Goal: Task Accomplishment & Management: Manage account settings

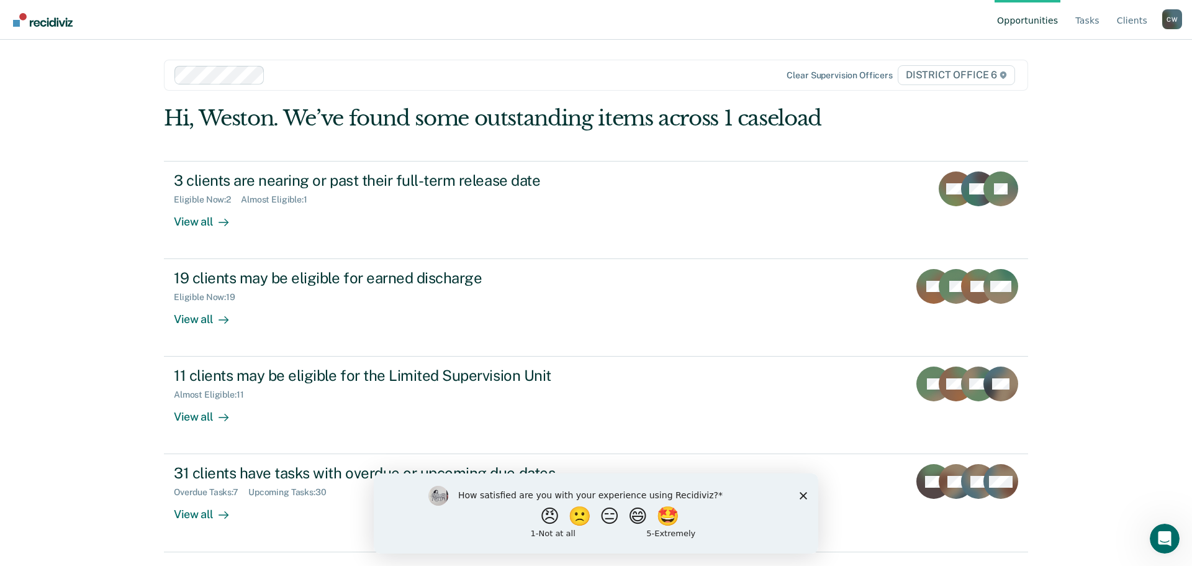
click at [804, 495] on polygon "Close survey" at bounding box center [803, 494] width 7 height 7
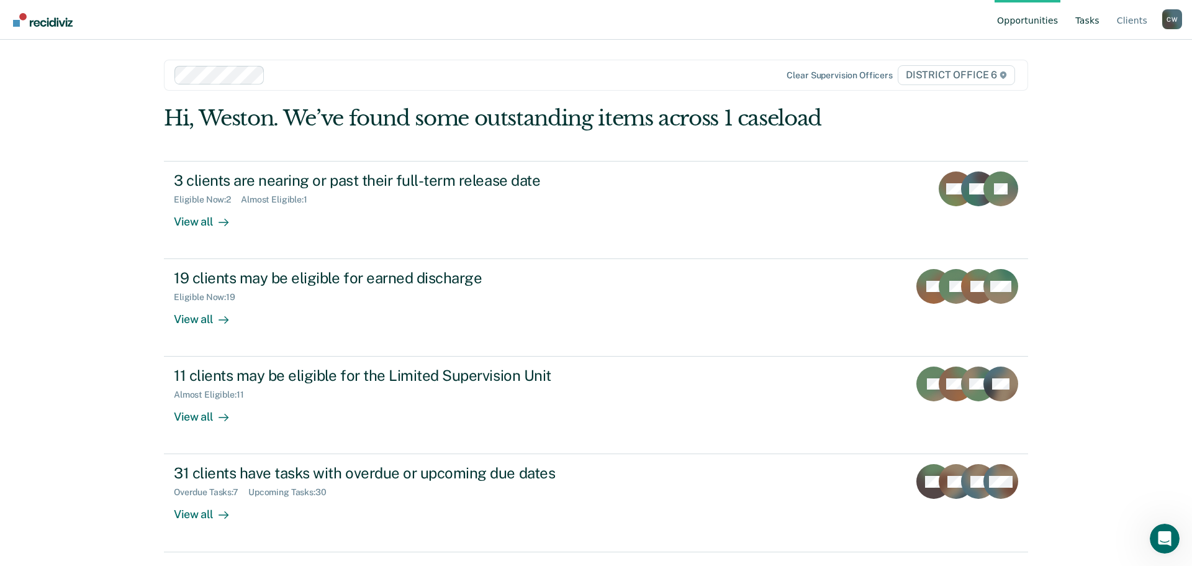
click at [1088, 22] on link "Tasks" at bounding box center [1087, 20] width 29 height 40
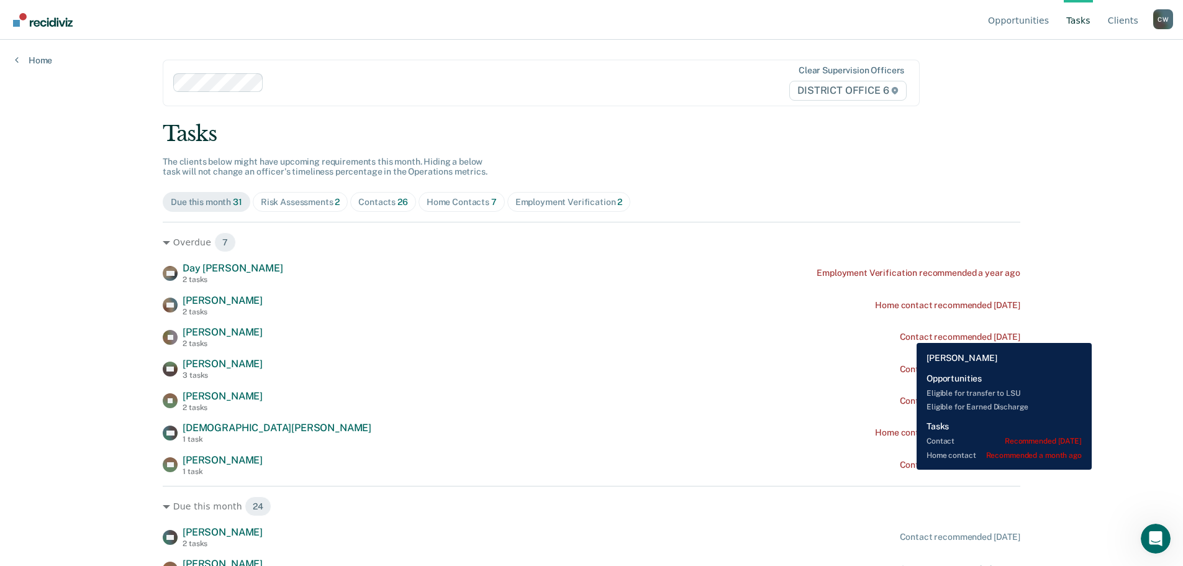
click at [907, 333] on div "Contact recommended [DATE]" at bounding box center [960, 337] width 120 height 11
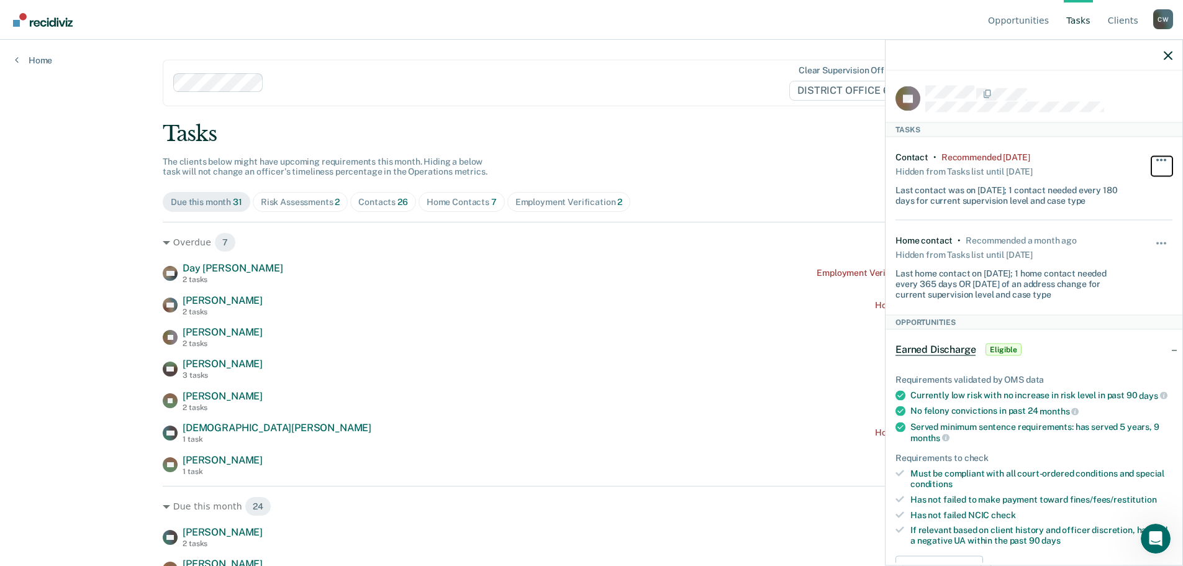
click at [1154, 163] on button "button" at bounding box center [1161, 166] width 21 height 20
click at [1114, 261] on button "90 days" at bounding box center [1127, 259] width 89 height 20
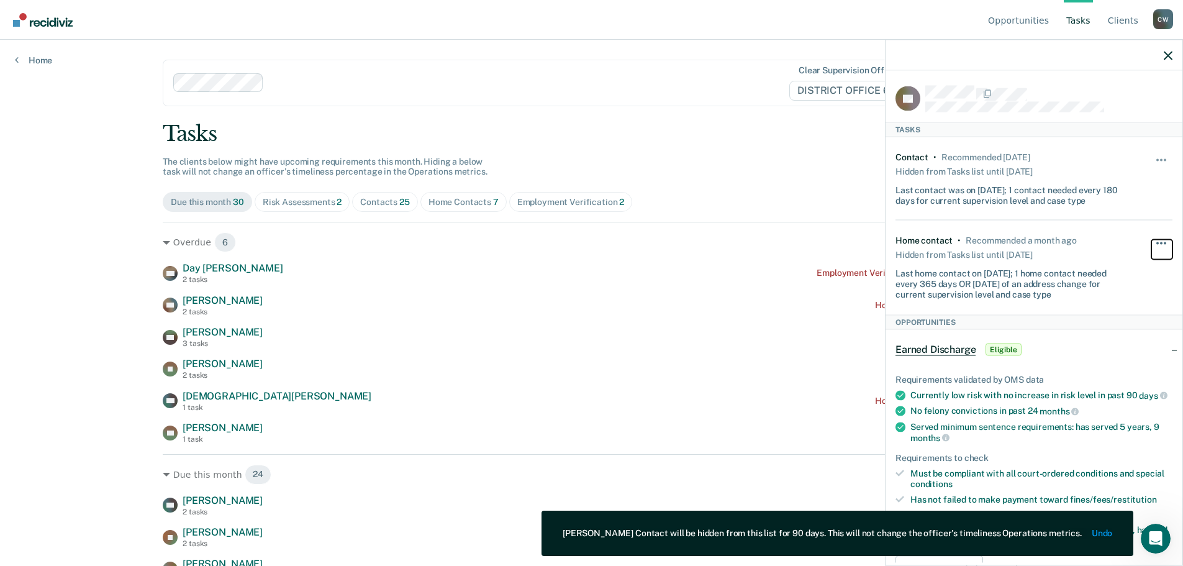
click at [1151, 240] on button "button" at bounding box center [1161, 250] width 21 height 20
click at [1094, 236] on div "Home contact • Recommended a month ago Hidden from Tasks list until [DATE] Last…" at bounding box center [1010, 267] width 231 height 64
click at [1164, 60] on icon "button" at bounding box center [1168, 55] width 9 height 9
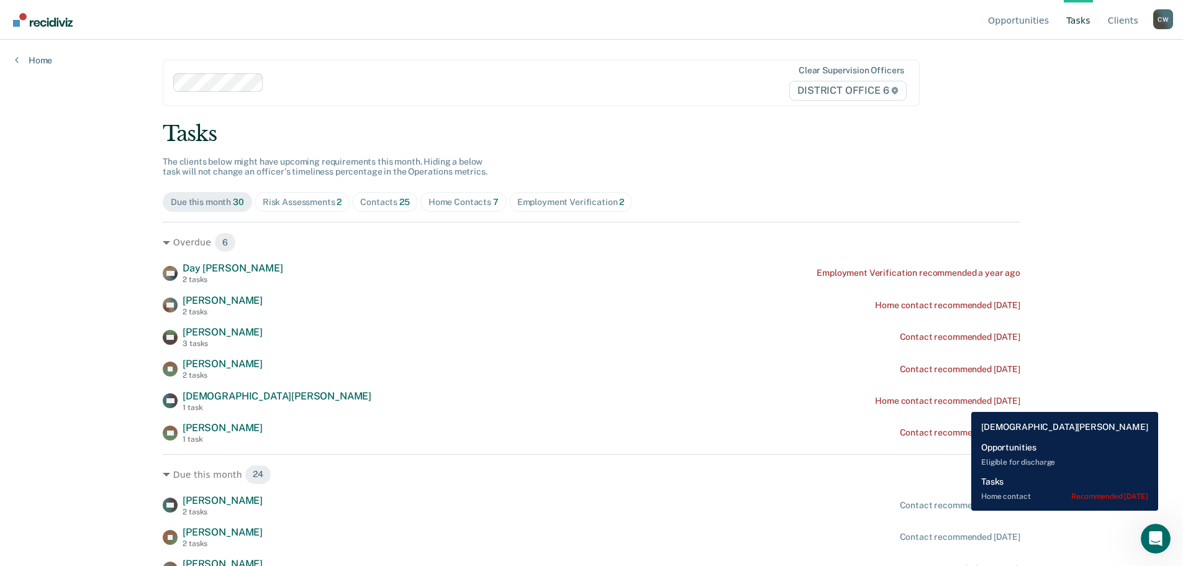
click at [962, 402] on div "Home contact recommended [DATE]" at bounding box center [947, 401] width 145 height 11
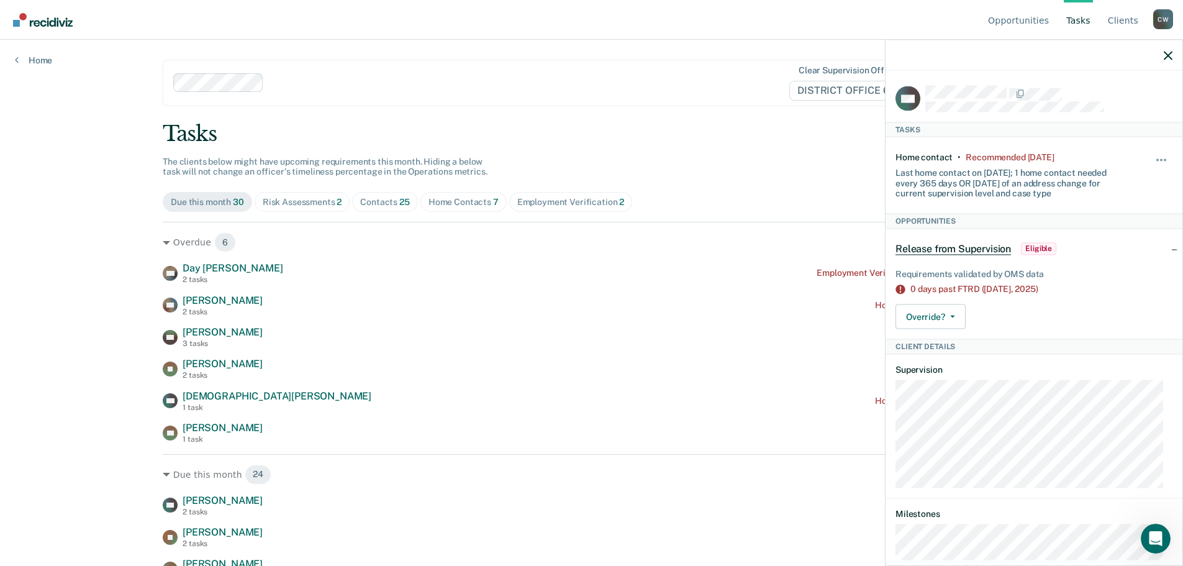
click at [900, 288] on icon at bounding box center [900, 289] width 10 height 10
click at [956, 317] on button "Override?" at bounding box center [930, 316] width 70 height 25
click at [1012, 308] on div "Override? [PERSON_NAME] Mark Overridden" at bounding box center [1033, 316] width 277 height 25
click at [1026, 290] on span "2025)" at bounding box center [1026, 289] width 23 height 10
click at [1165, 60] on icon "button" at bounding box center [1168, 55] width 9 height 9
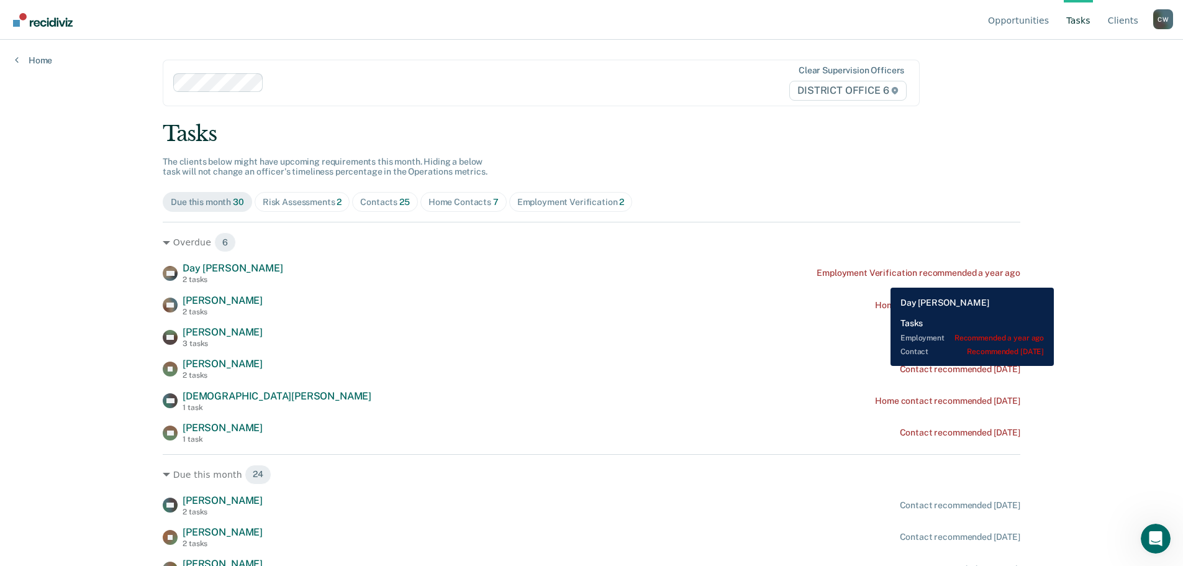
click at [881, 278] on div "Employment Verification recommended a year ago" at bounding box center [919, 273] width 204 height 11
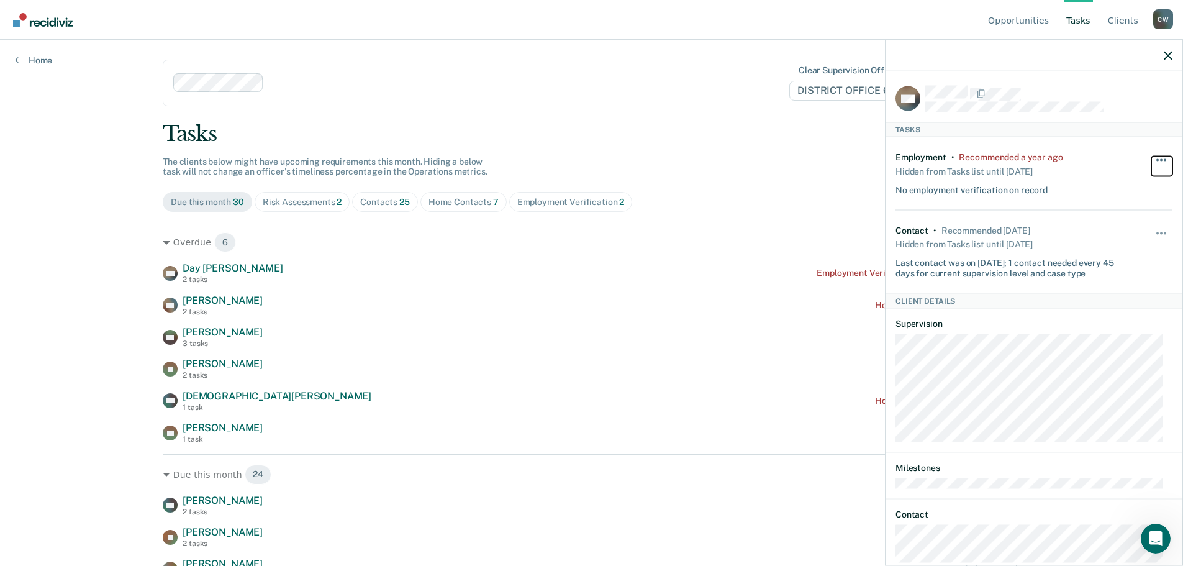
click at [1151, 156] on button "button" at bounding box center [1161, 166] width 21 height 20
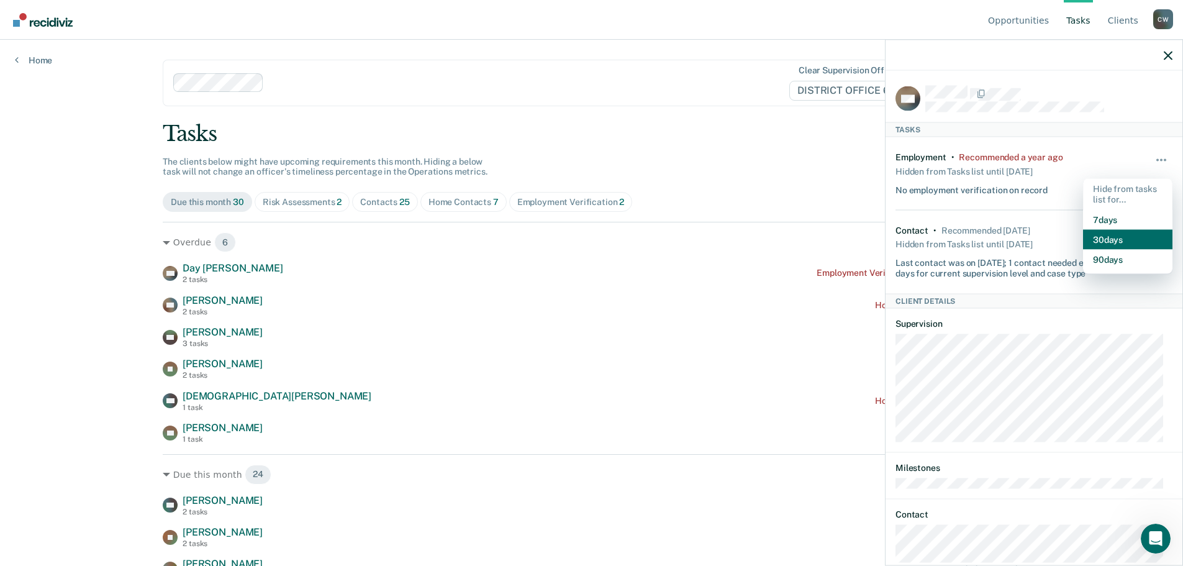
click at [1117, 241] on button "30 days" at bounding box center [1127, 239] width 89 height 20
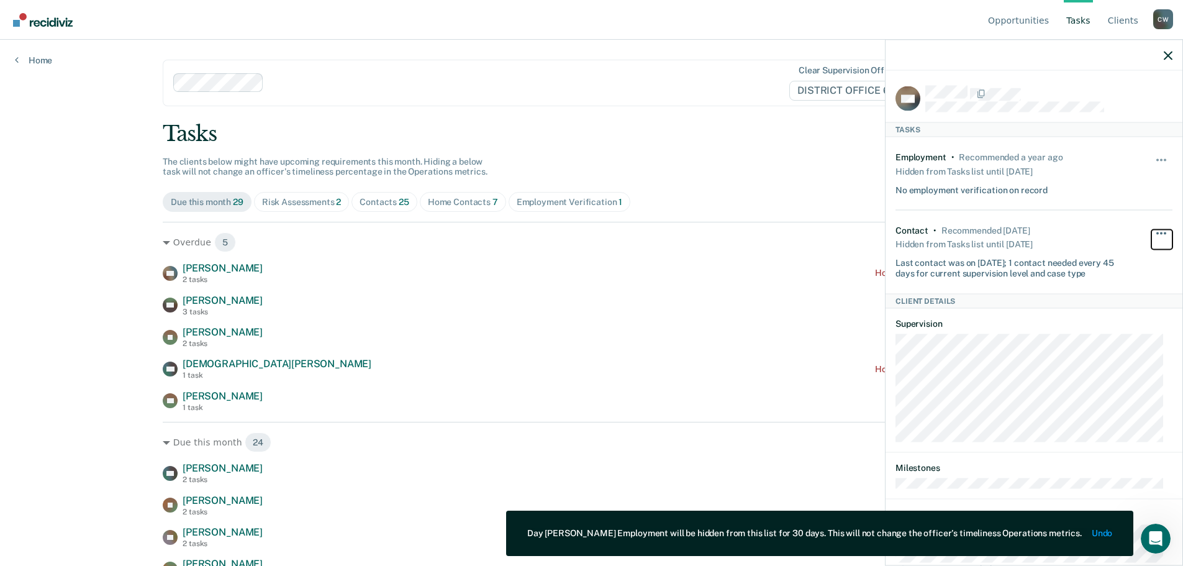
click at [1151, 229] on button "button" at bounding box center [1161, 239] width 21 height 20
click at [1030, 228] on div "Recommended [DATE]" at bounding box center [985, 230] width 88 height 11
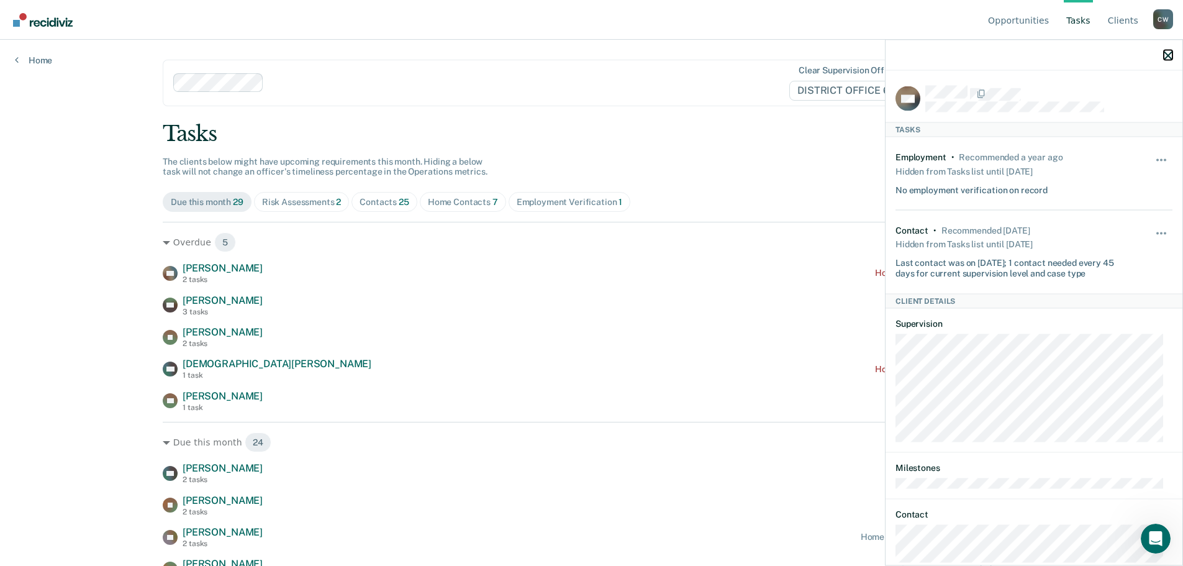
click at [1169, 60] on icon "button" at bounding box center [1168, 55] width 9 height 9
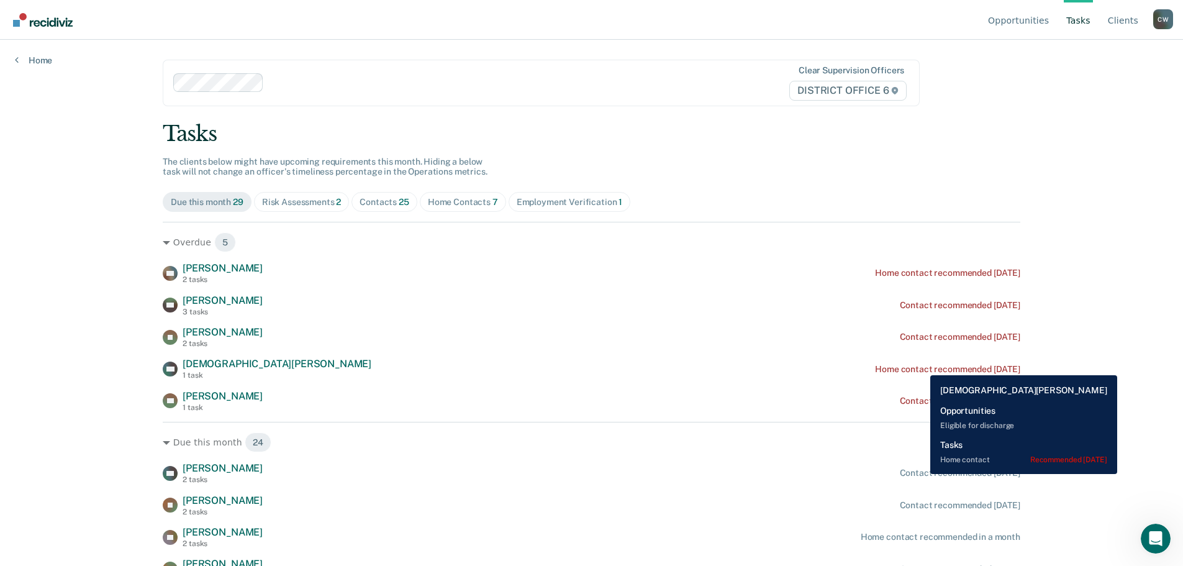
click at [921, 366] on div "Home contact recommended [DATE]" at bounding box center [947, 369] width 145 height 11
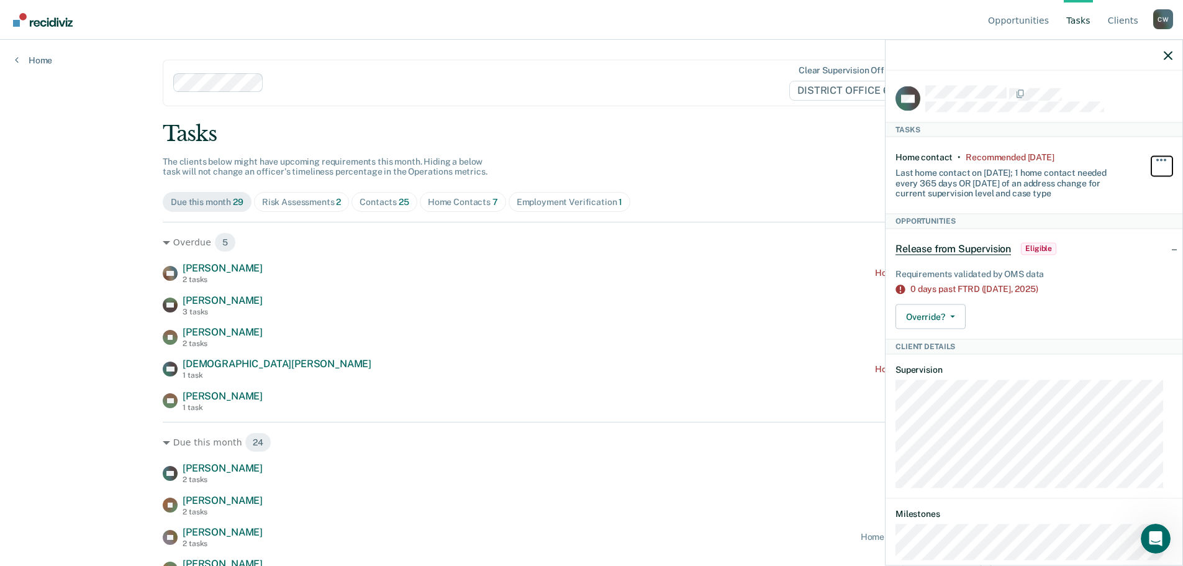
click at [1151, 156] on button "button" at bounding box center [1161, 166] width 21 height 20
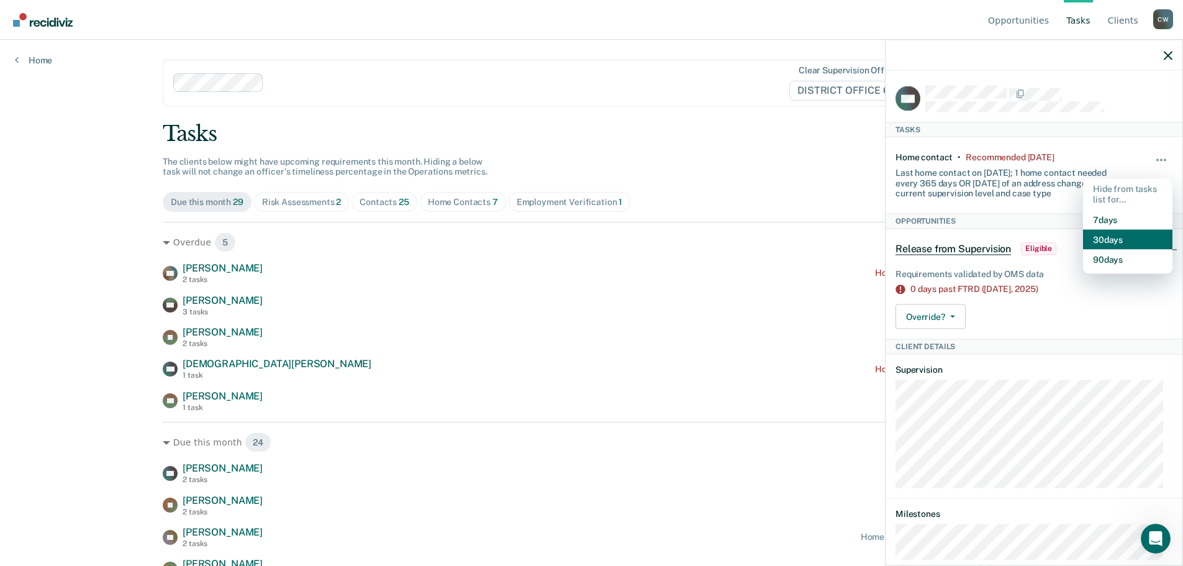
click at [1116, 229] on button "30 days" at bounding box center [1127, 239] width 89 height 20
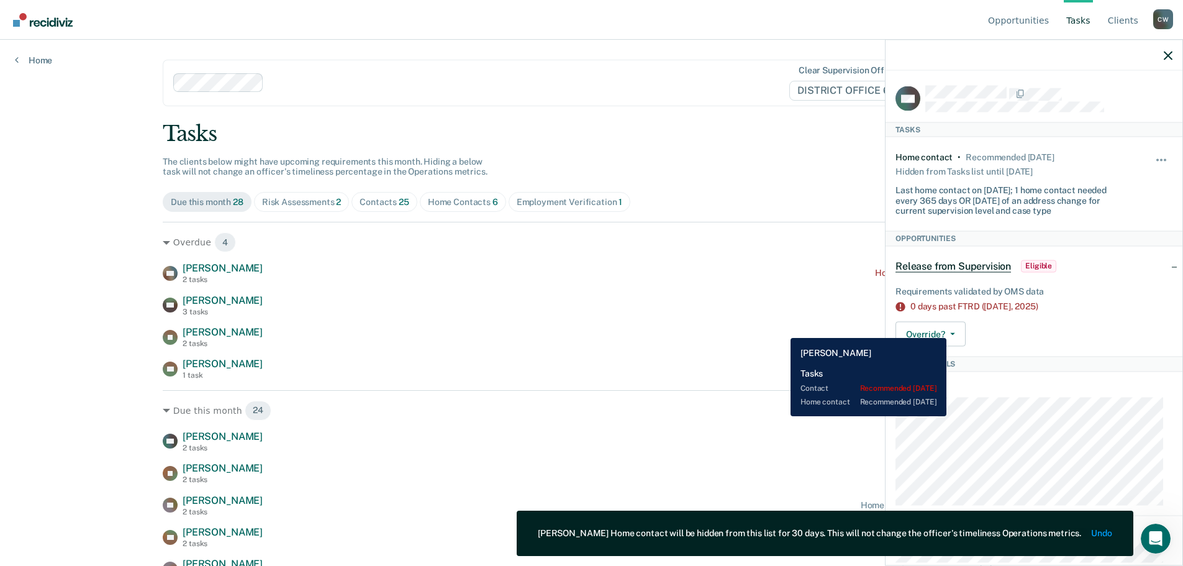
click at [781, 328] on div "[PERSON_NAME] 2 tasks Contact recommended [DATE]" at bounding box center [592, 337] width 858 height 22
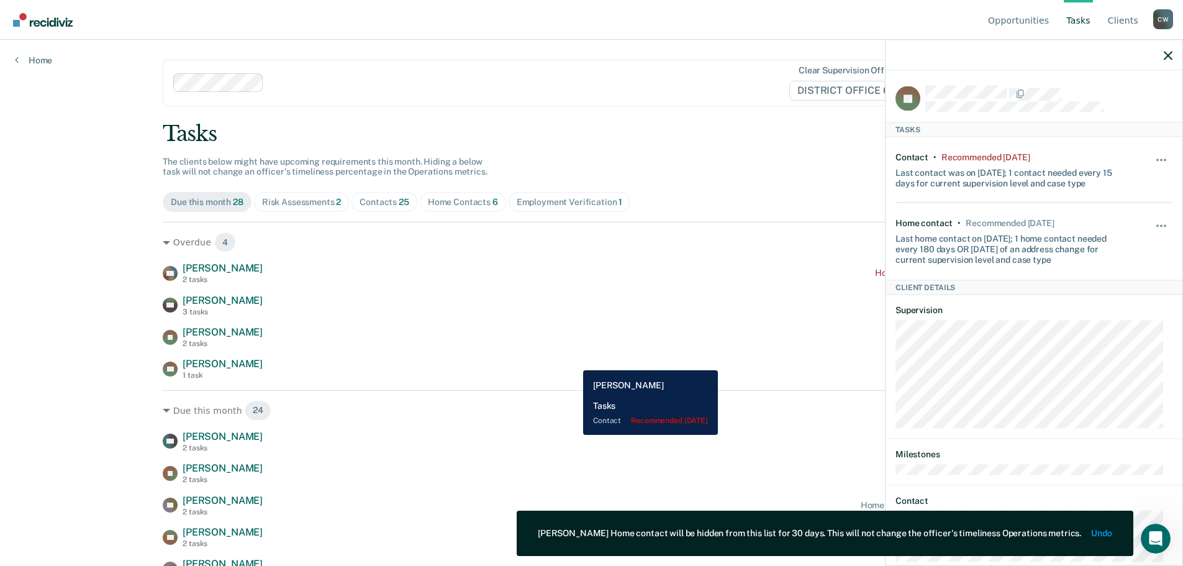
click at [574, 361] on div "[PERSON_NAME] 1 task Contact recommended [DATE]" at bounding box center [592, 369] width 858 height 22
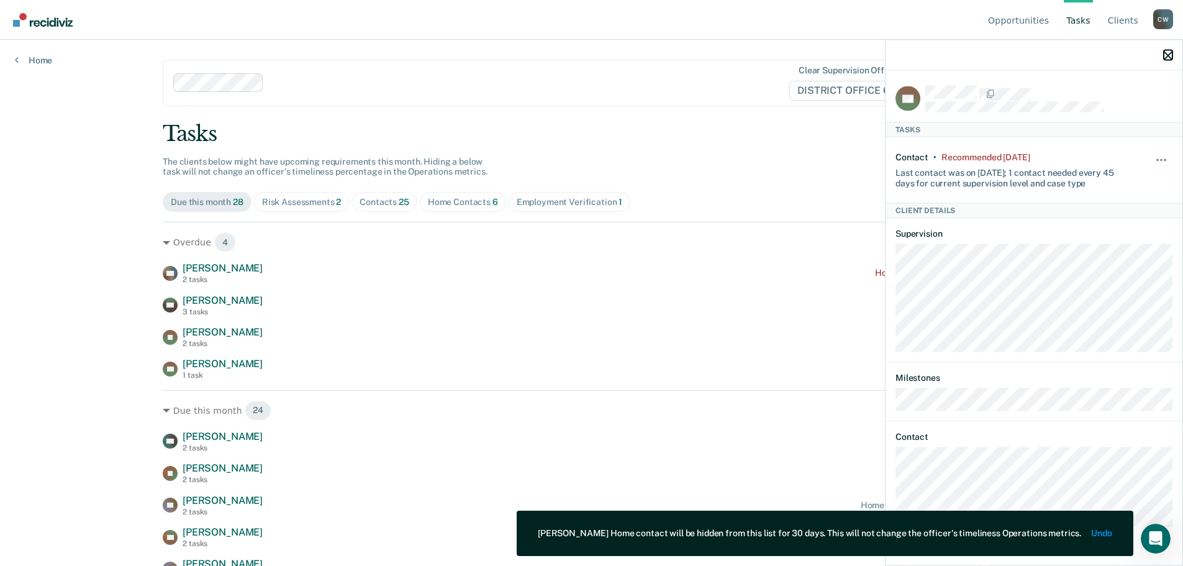
click at [1164, 56] on icon "button" at bounding box center [1168, 55] width 9 height 9
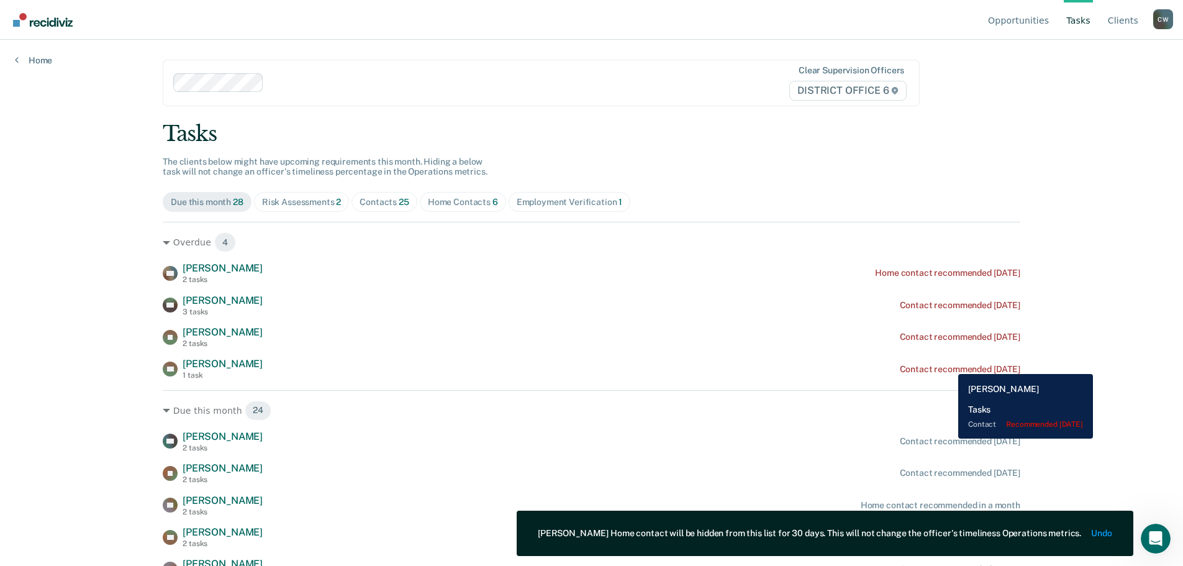
click at [949, 364] on div "Contact recommended [DATE]" at bounding box center [960, 369] width 120 height 11
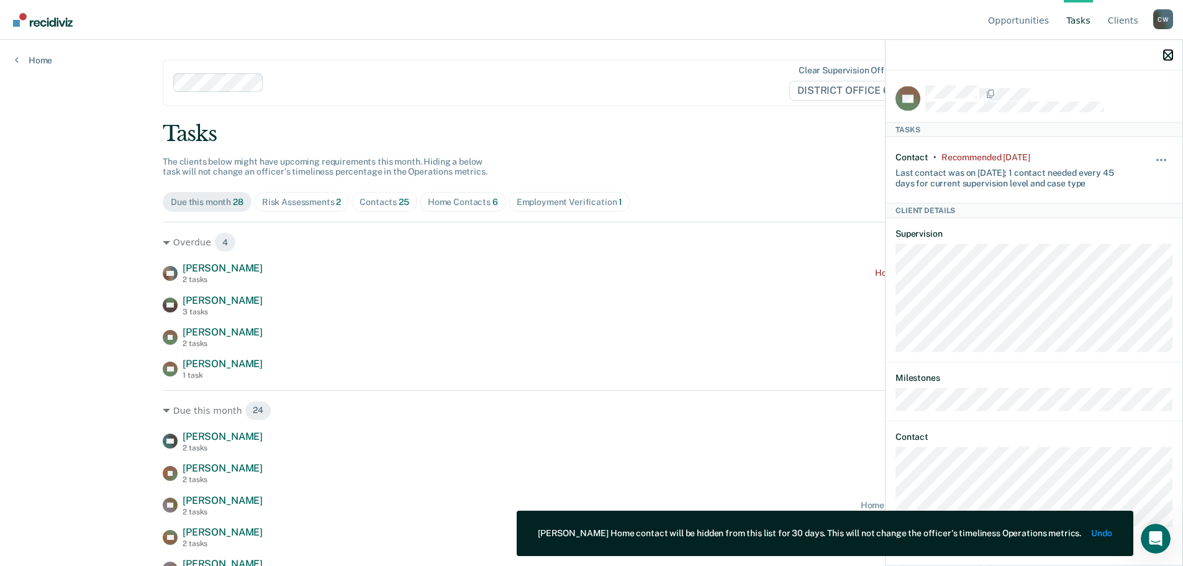
click at [1168, 53] on icon "button" at bounding box center [1168, 55] width 9 height 9
